Goal: Check status: Check status

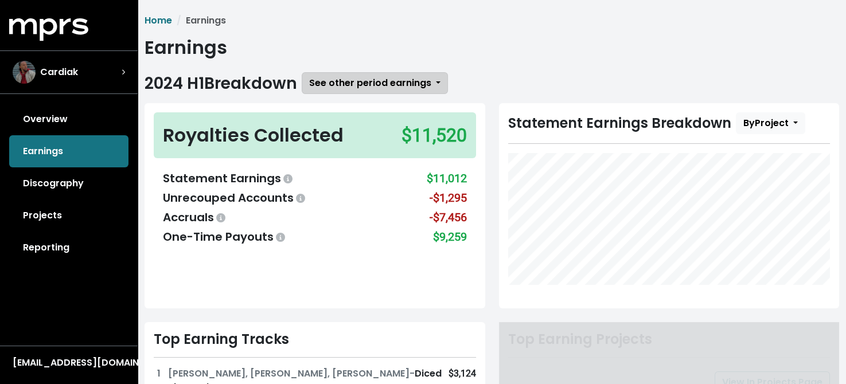
click at [386, 80] on span "See other period earnings" at bounding box center [370, 82] width 122 height 13
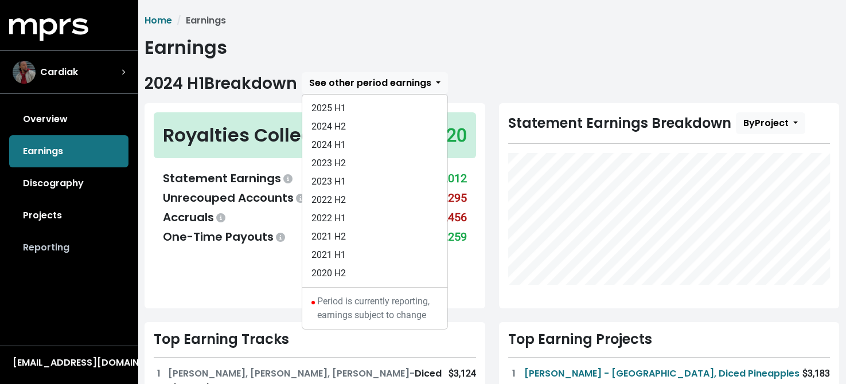
click at [38, 250] on link "Reporting" at bounding box center [68, 248] width 119 height 32
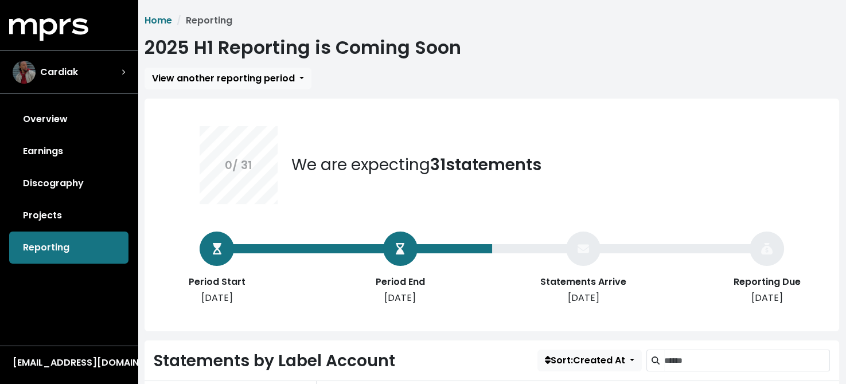
click at [785, 250] on div "0 / 31 We are expecting 31 statements Period Start [DATE] Period End [DATE] Sta…" at bounding box center [492, 189] width 640 height 181
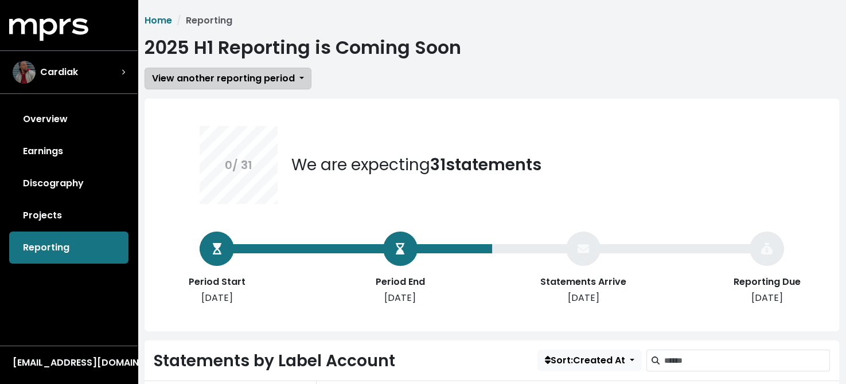
click at [281, 76] on span "View another reporting period" at bounding box center [223, 78] width 143 height 13
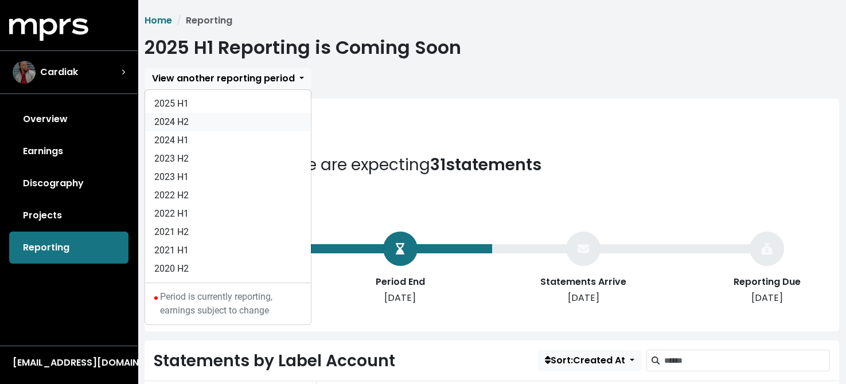
click at [173, 122] on link "2024 H2" at bounding box center [228, 122] width 166 height 18
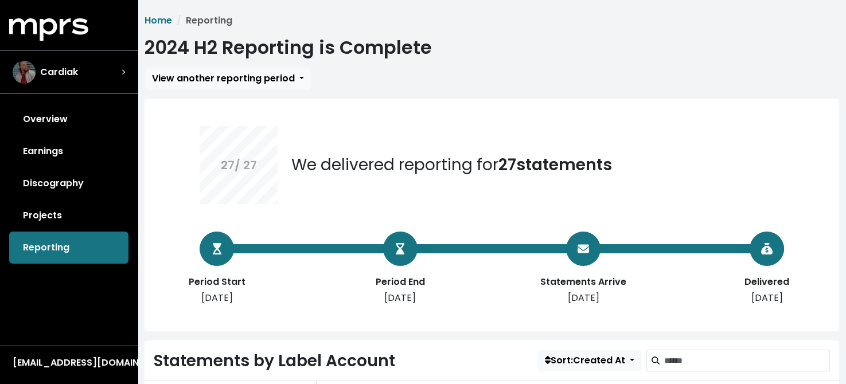
click at [45, 250] on div "Overview Earnings Discography Projects Reporting" at bounding box center [69, 183] width 138 height 161
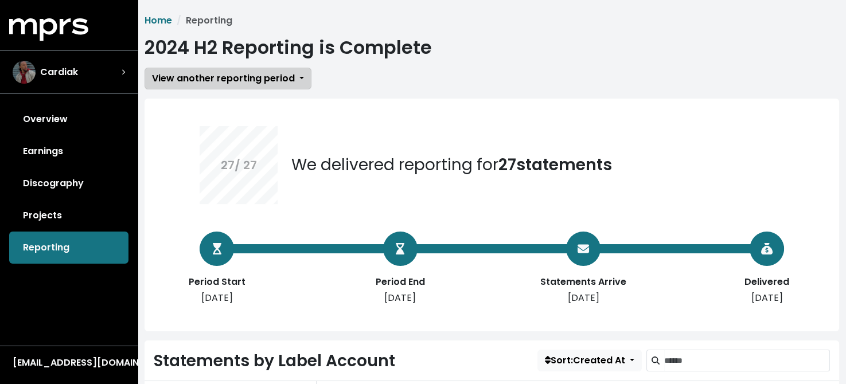
click at [239, 82] on span "View another reporting period" at bounding box center [223, 78] width 143 height 13
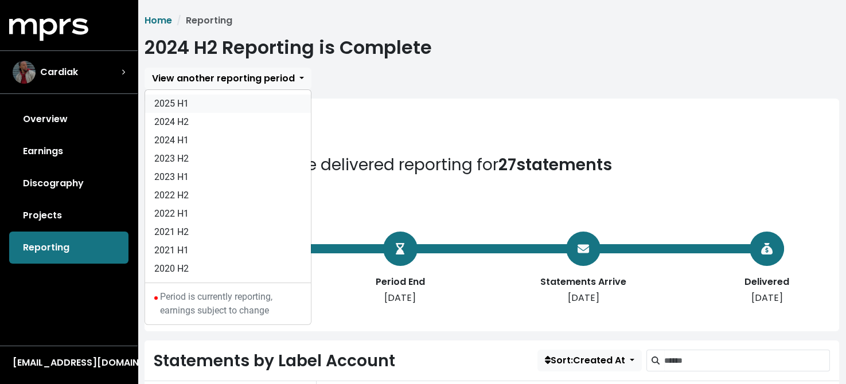
click at [183, 98] on link "2025 H1" at bounding box center [228, 104] width 166 height 18
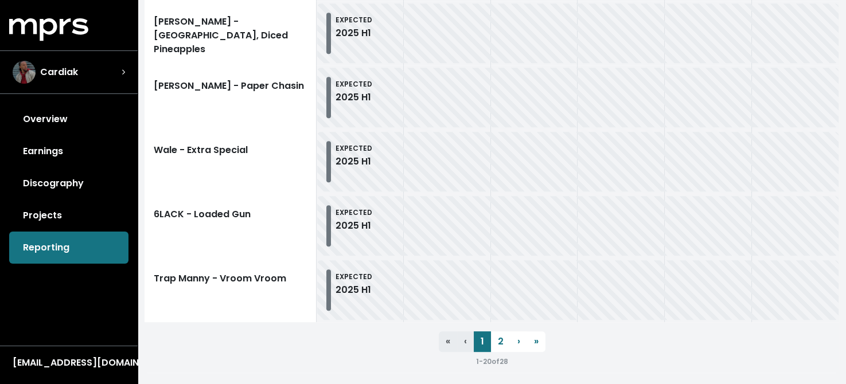
scroll to position [1410, 0]
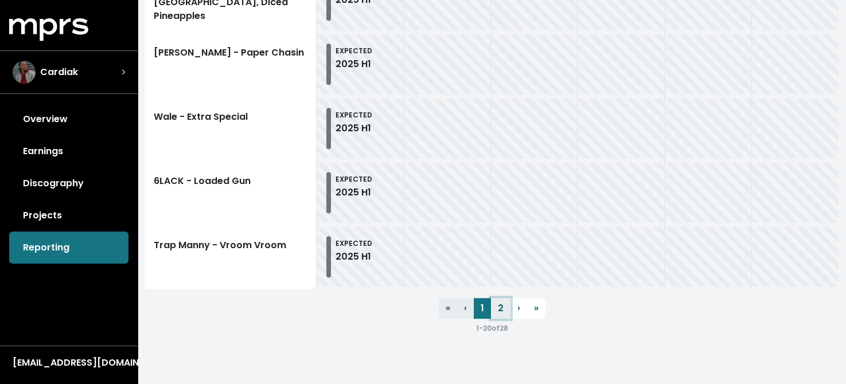
click at [501, 306] on link "2" at bounding box center [501, 308] width 20 height 21
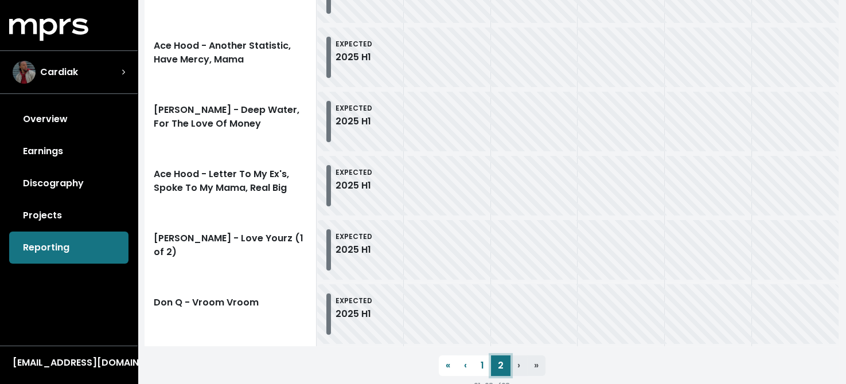
scroll to position [639, 0]
